Goal: Information Seeking & Learning: Learn about a topic

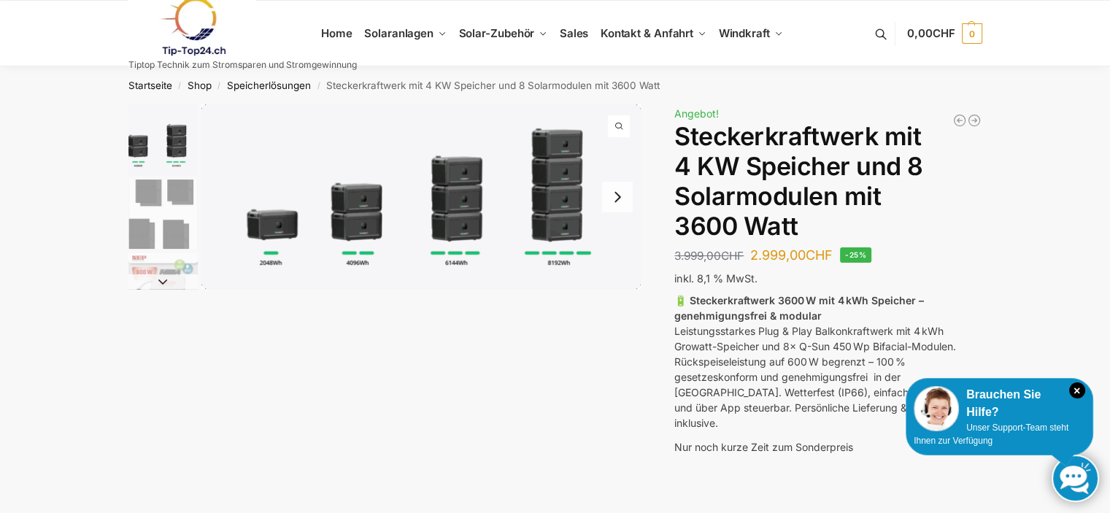
click at [365, 213] on img "1 / 9" at bounding box center [420, 196] width 439 height 185
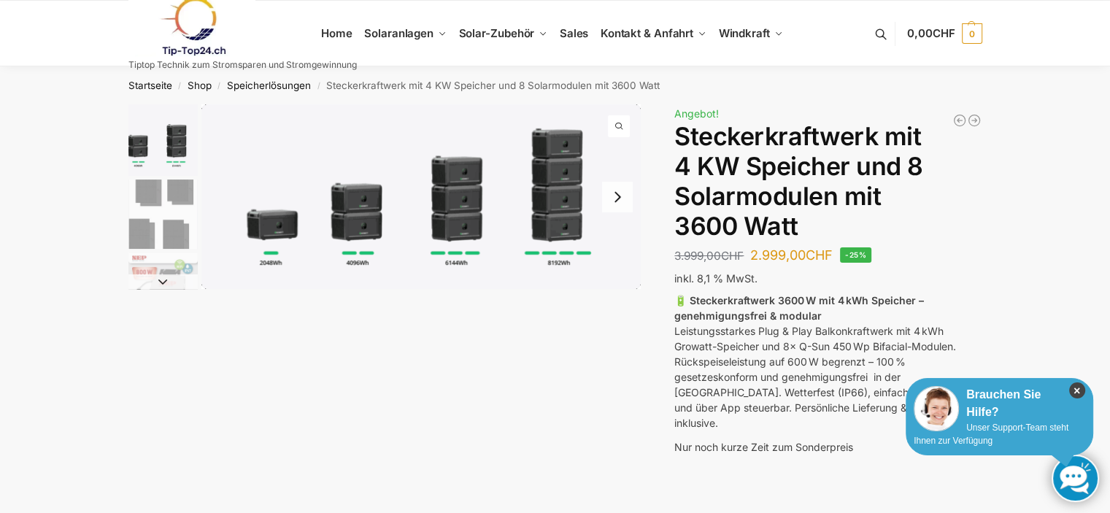
click at [1079, 391] on icon "×" at bounding box center [1077, 390] width 16 height 16
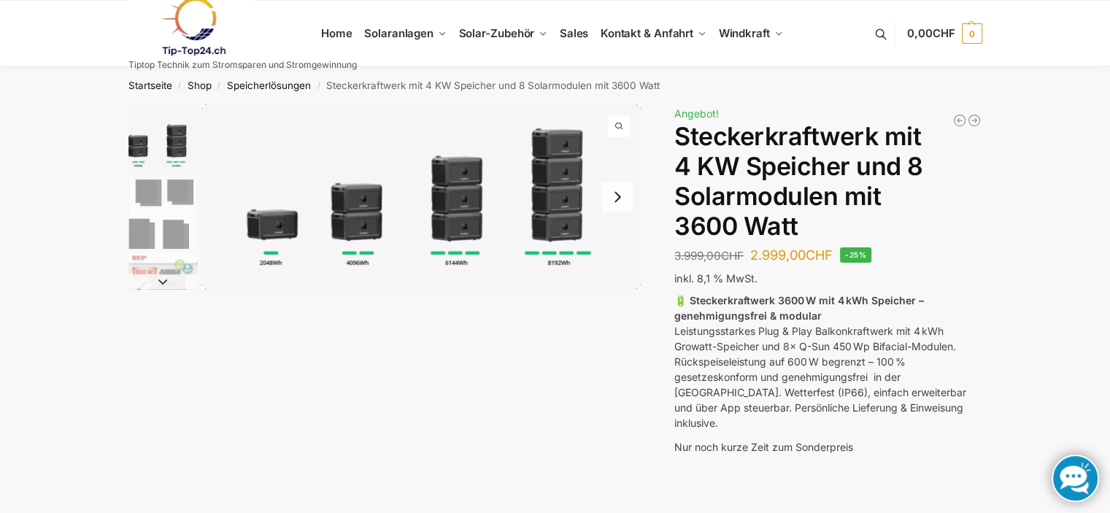
click at [131, 139] on img "1 / 9" at bounding box center [162, 140] width 69 height 72
click at [132, 139] on img "1 / 9" at bounding box center [162, 140] width 69 height 72
click at [146, 186] on img "2 / 9" at bounding box center [162, 214] width 69 height 69
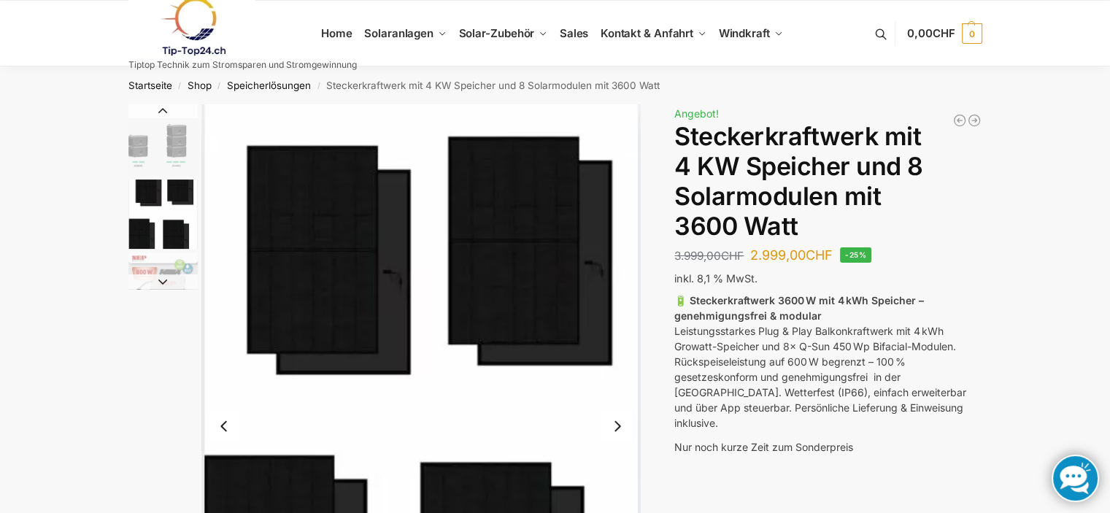
click at [136, 139] on img "1 / 9" at bounding box center [162, 140] width 69 height 72
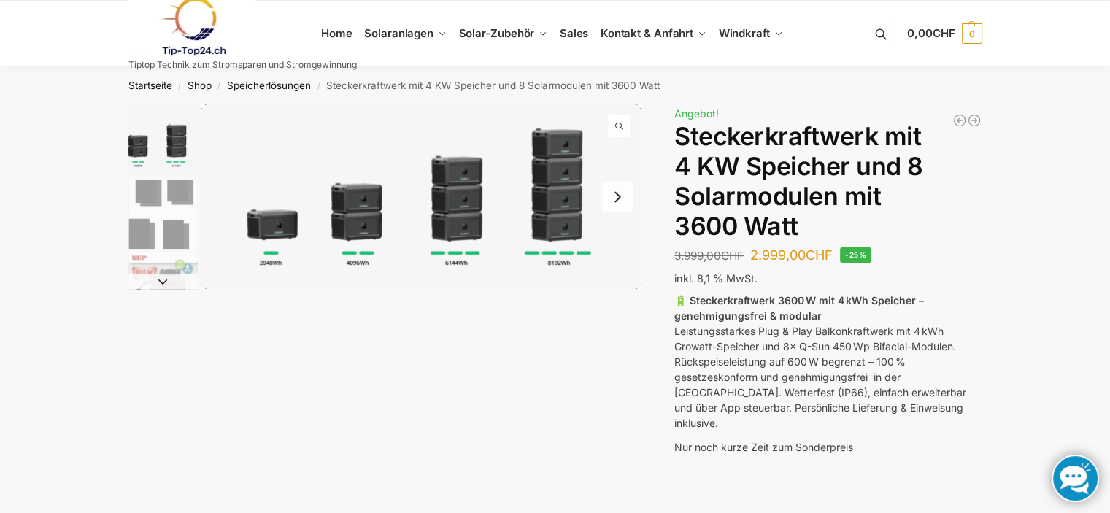
click at [174, 137] on img "1 / 9" at bounding box center [162, 140] width 69 height 72
click at [619, 192] on button "Next slide" at bounding box center [617, 197] width 31 height 31
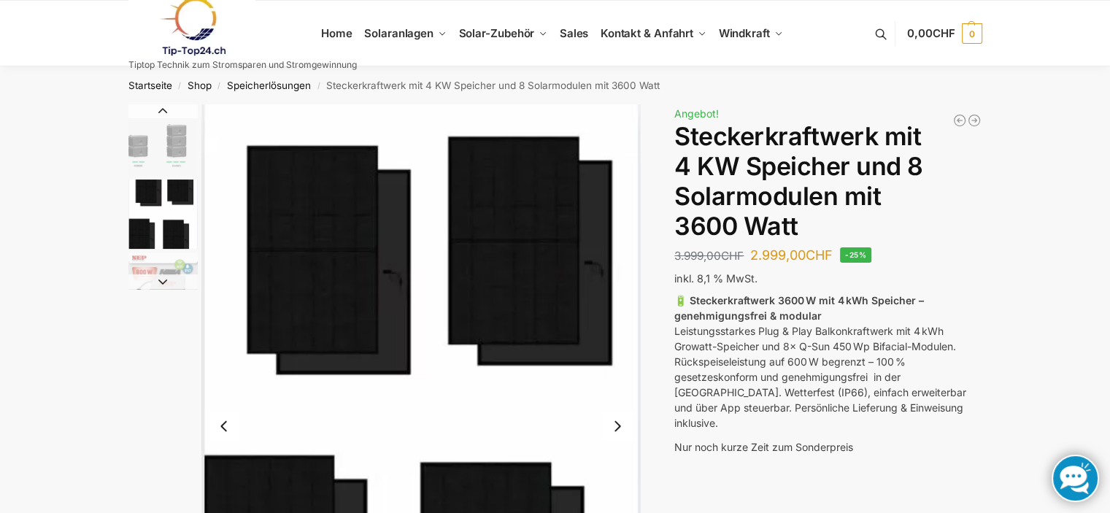
click at [619, 192] on img "2 / 9" at bounding box center [420, 426] width 439 height 644
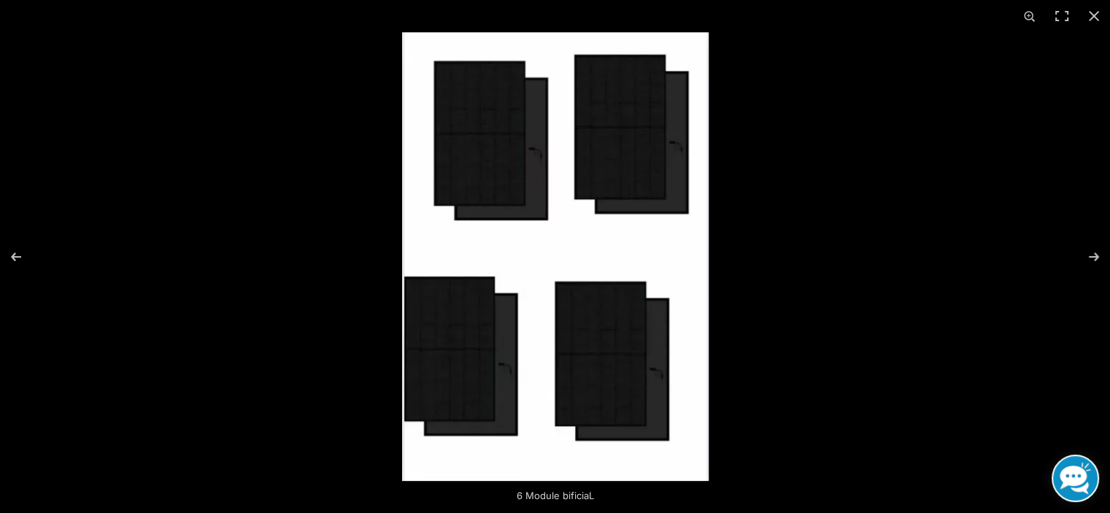
click at [619, 192] on img at bounding box center [555, 256] width 307 height 449
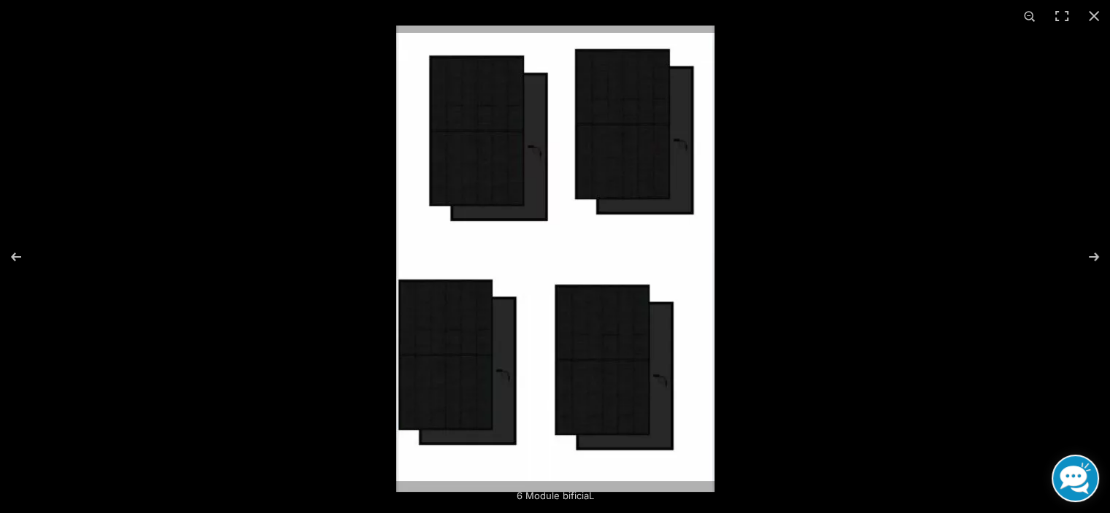
click at [619, 192] on img at bounding box center [555, 259] width 318 height 466
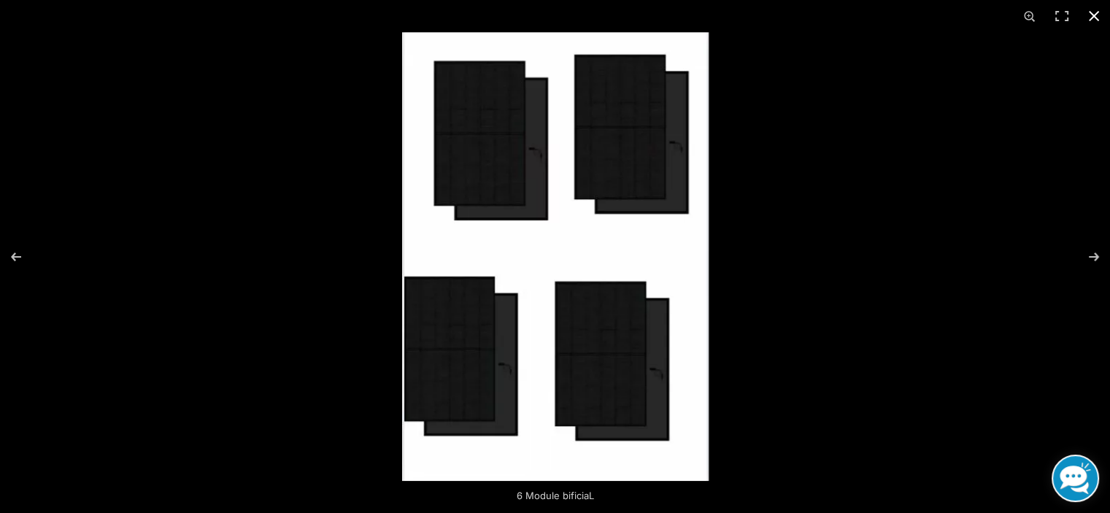
click at [1090, 12] on button "Close (Esc)" at bounding box center [1094, 16] width 32 height 32
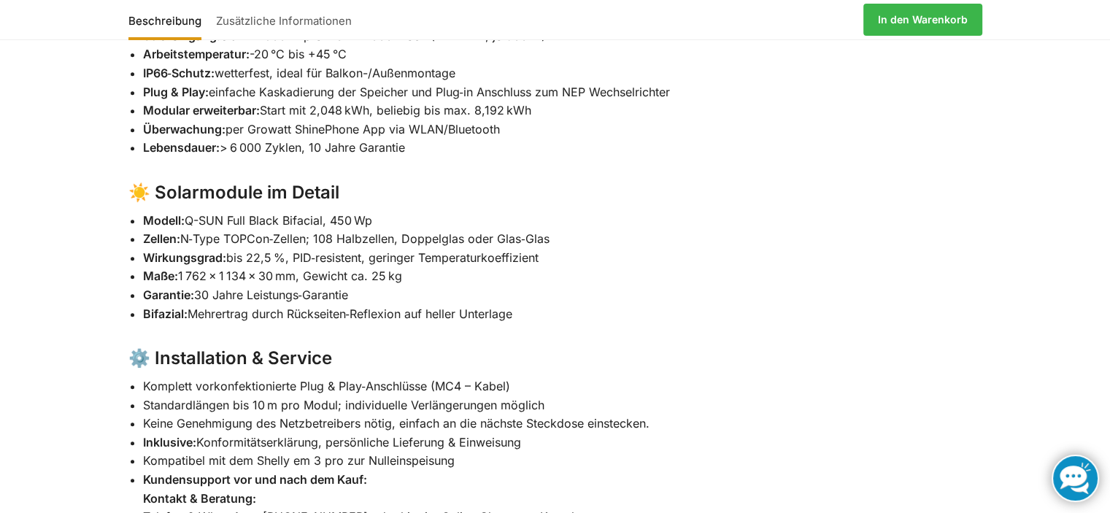
scroll to position [1460, 0]
